Goal: Information Seeking & Learning: Learn about a topic

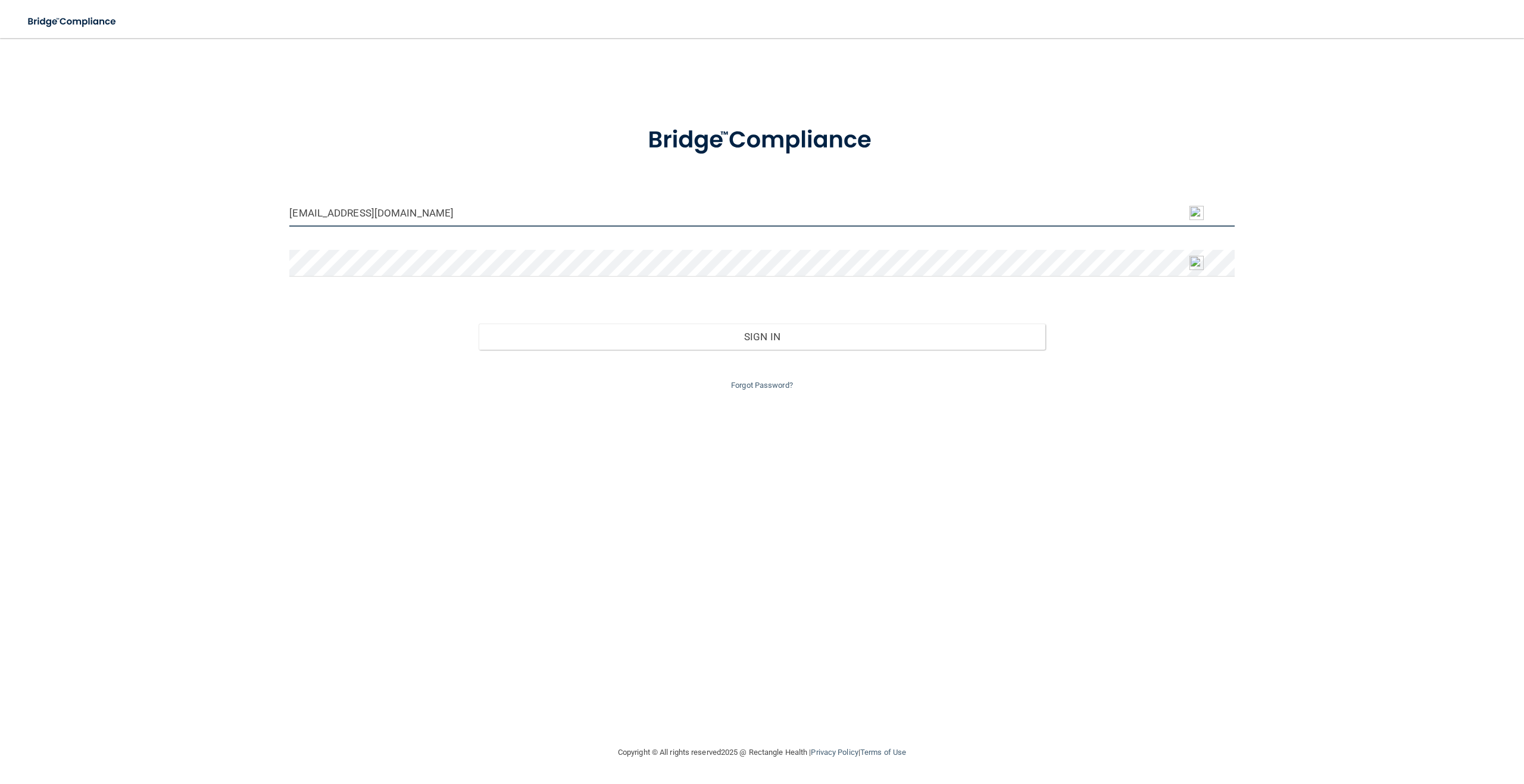
click at [828, 214] on input "[EMAIL_ADDRESS][DOMAIN_NAME]" at bounding box center [761, 213] width 944 height 27
click at [294, 213] on input "[EMAIL_ADDRESS][DOMAIN_NAME]" at bounding box center [761, 213] width 944 height 27
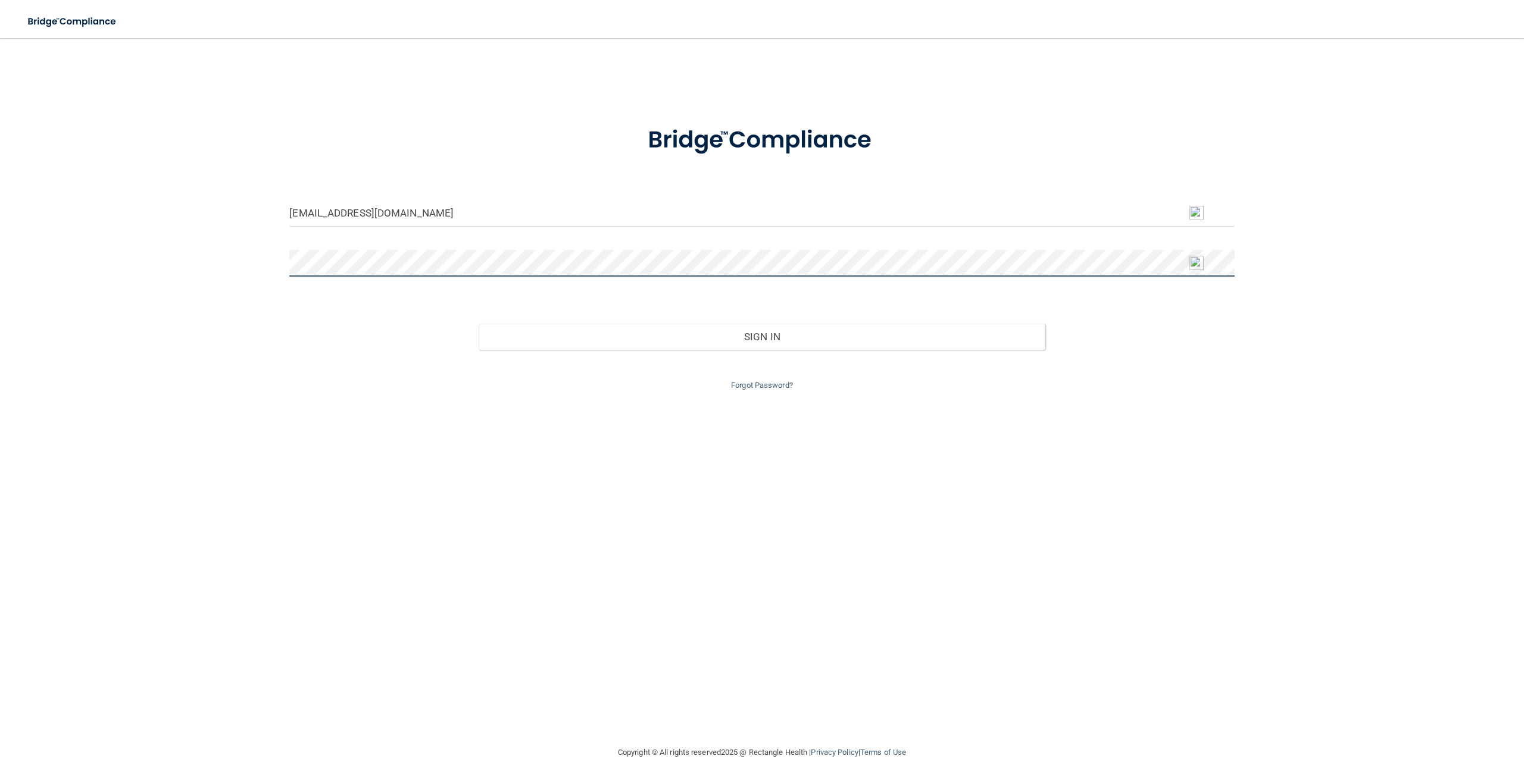
click at [239, 265] on div "[EMAIL_ADDRESS][DOMAIN_NAME] Invalid email/password. You don't have permission …" at bounding box center [762, 392] width 1476 height 684
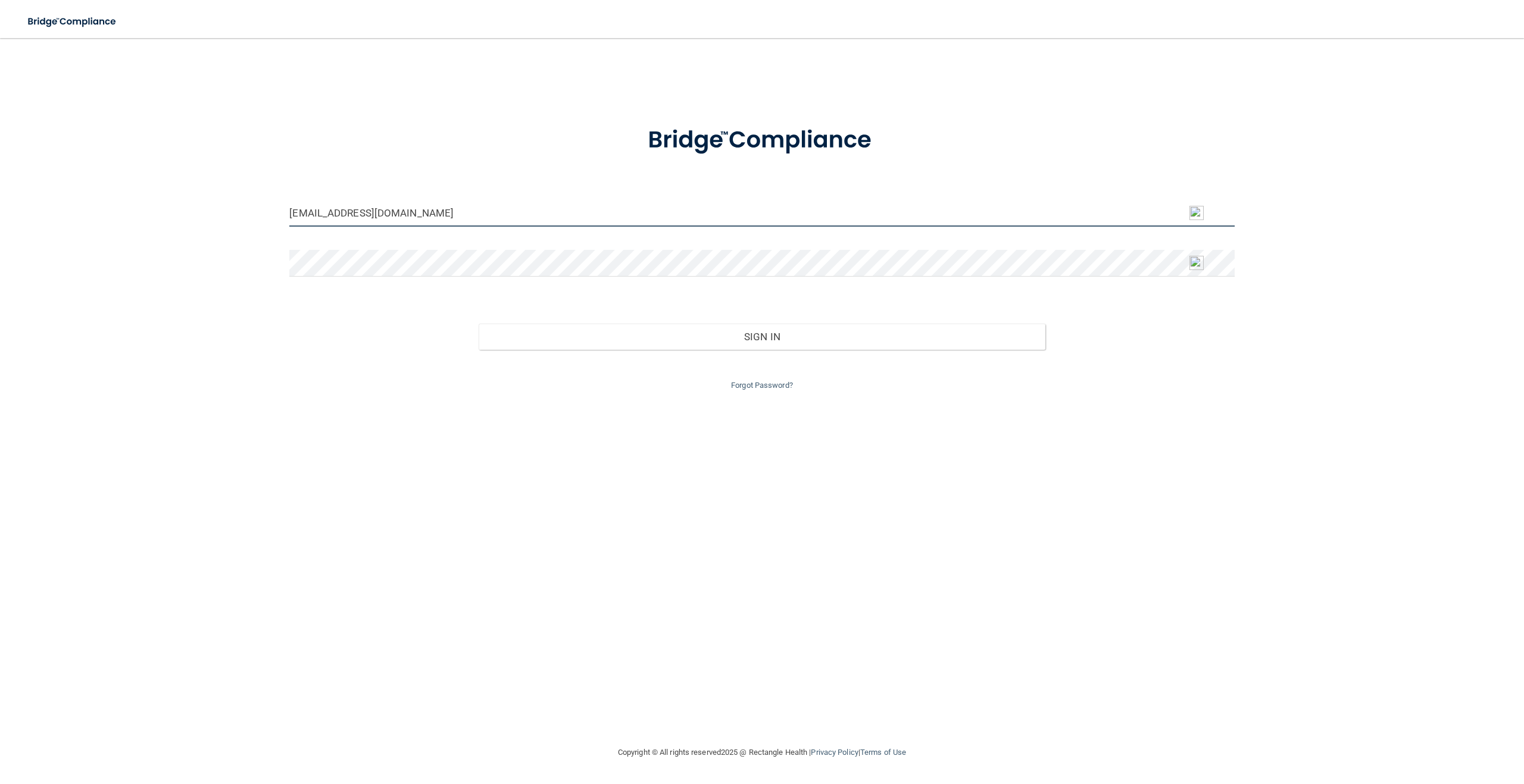
click at [348, 213] on input "[EMAIL_ADDRESS][DOMAIN_NAME]" at bounding box center [761, 213] width 944 height 27
click at [291, 217] on input "[EMAIL_ADDRESS][DOMAIN_NAME]" at bounding box center [761, 213] width 944 height 27
type input "[EMAIL_ADDRESS][DOMAIN_NAME]"
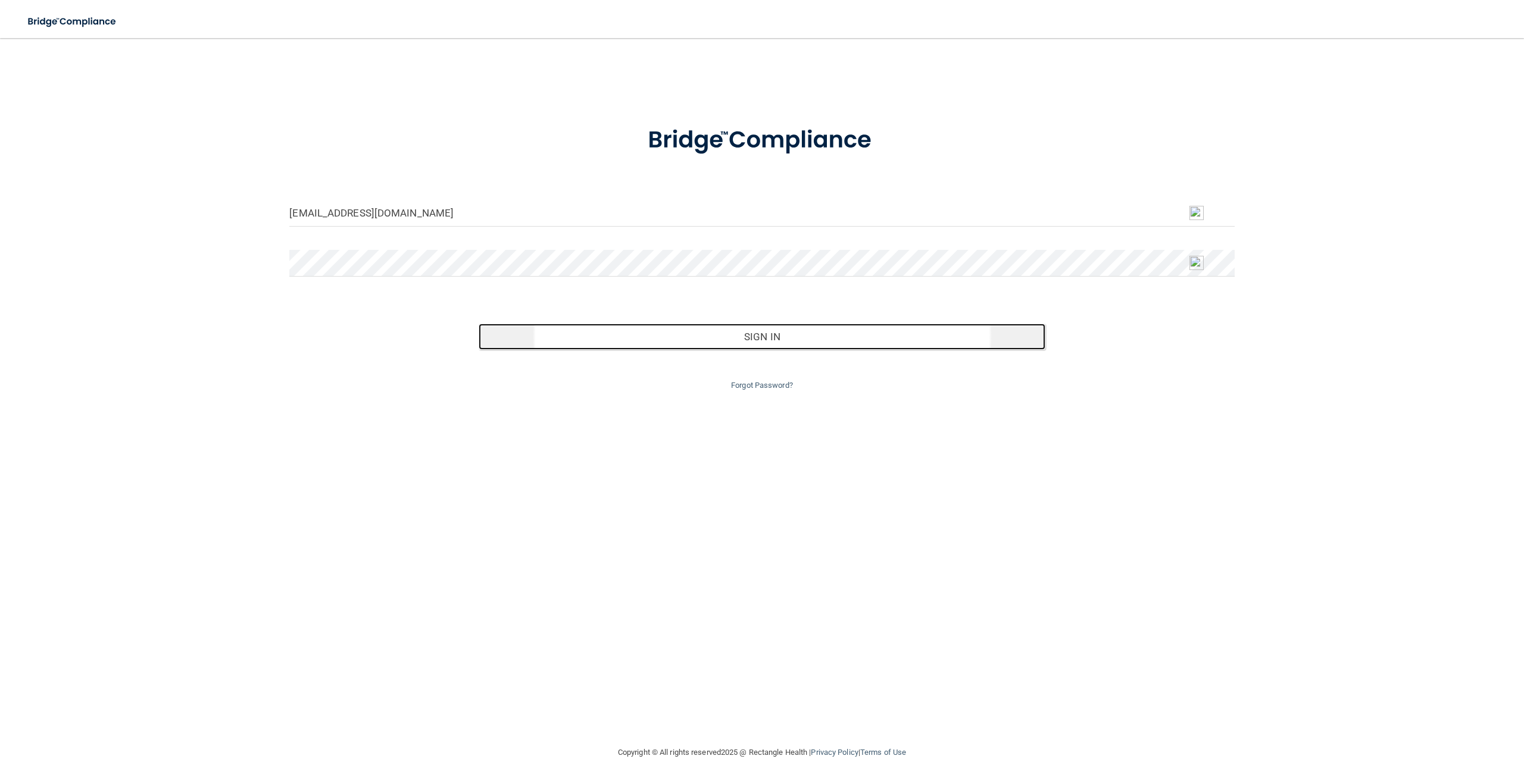
click at [783, 339] on button "Sign In" at bounding box center [761, 337] width 567 height 26
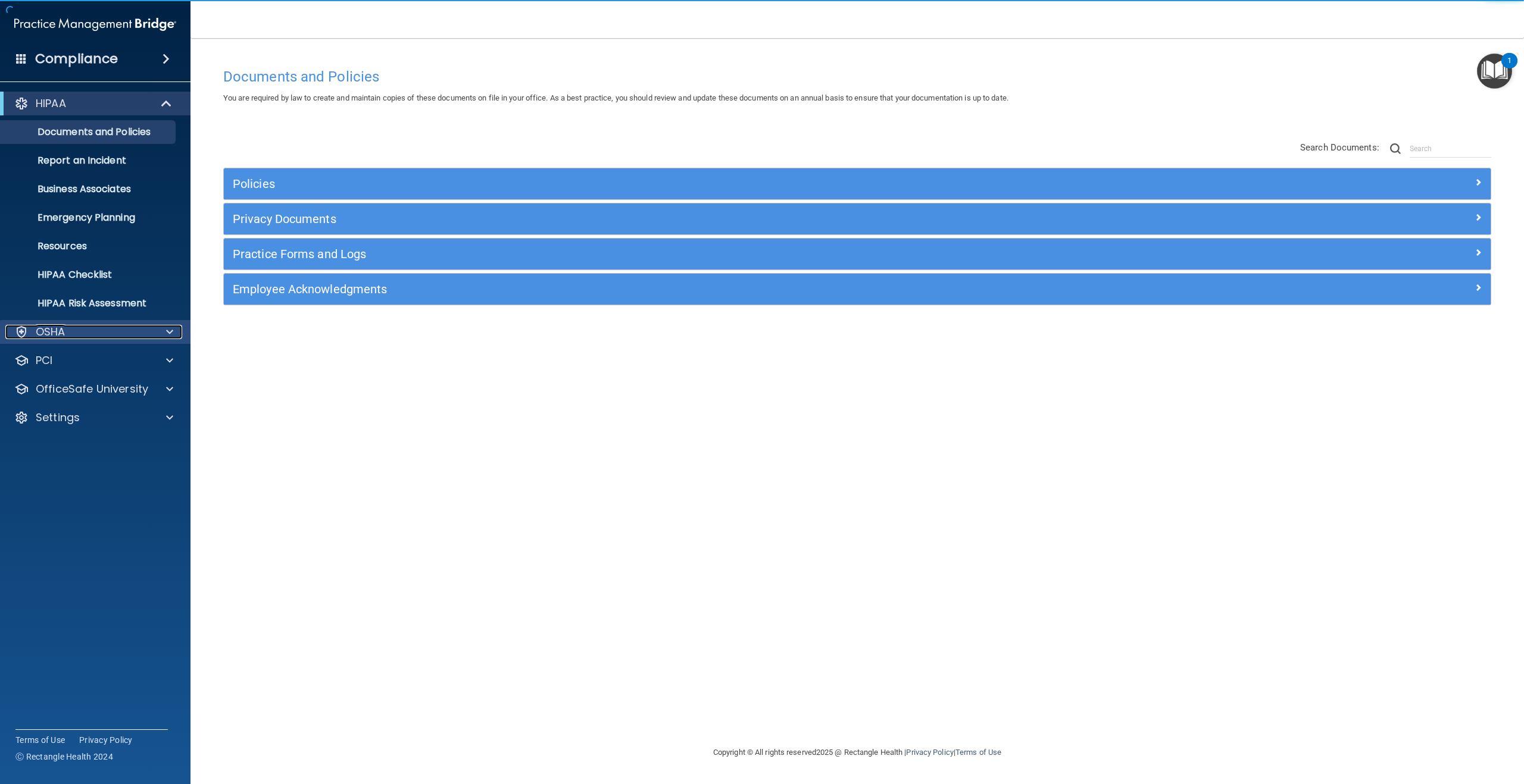
click at [116, 333] on div "OSHA" at bounding box center [79, 331] width 148 height 14
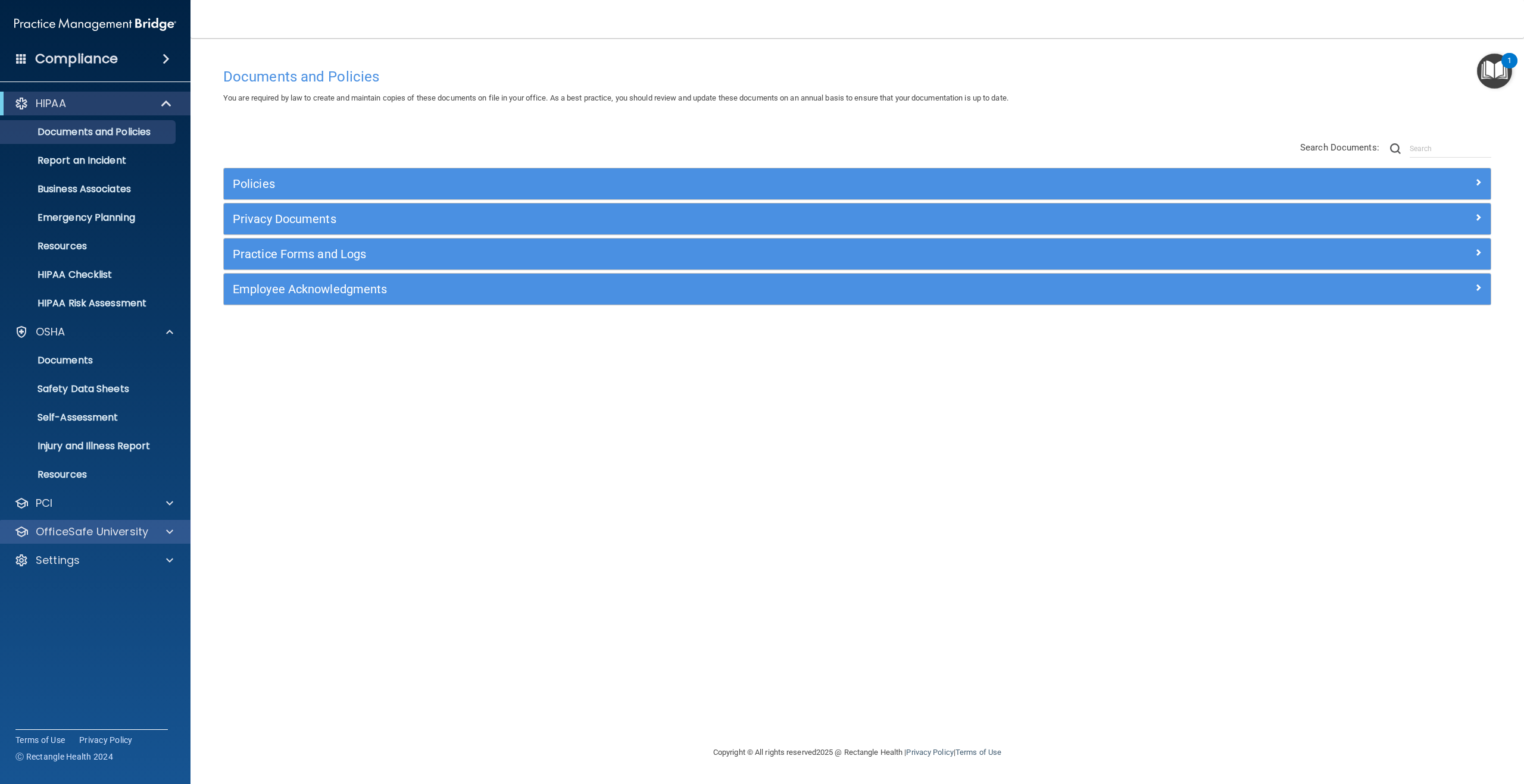
click at [59, 540] on div "OfficeSafe University" at bounding box center [95, 532] width 191 height 24
click at [140, 533] on p "OfficeSafe University" at bounding box center [91, 531] width 113 height 14
click at [78, 593] on p "OSHA Training" at bounding box center [56, 589] width 97 height 12
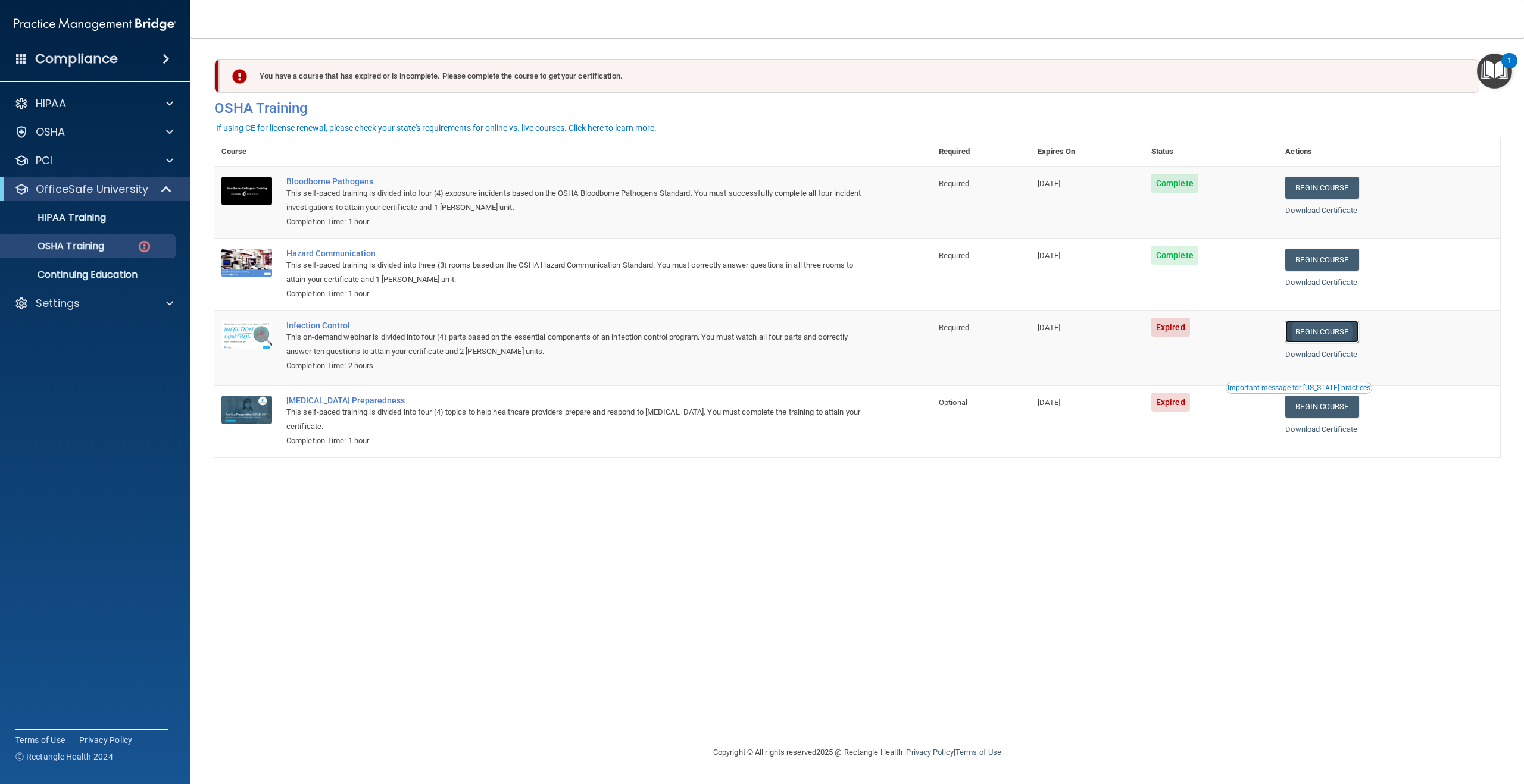
click at [1330, 338] on link "Begin Course" at bounding box center [1321, 332] width 73 height 22
